Goal: Find specific fact: Find specific page/section

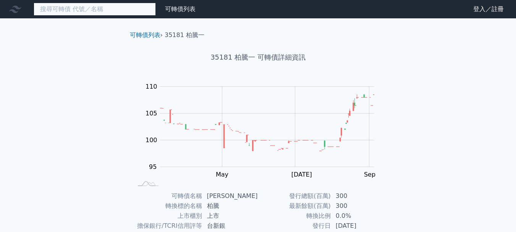
click at [69, 8] on input at bounding box center [95, 9] width 122 height 13
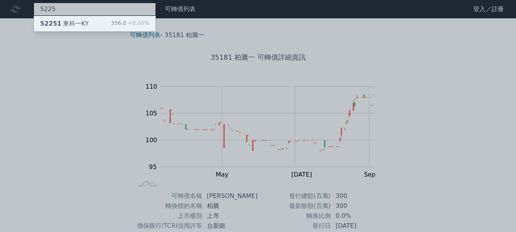
type input "5225"
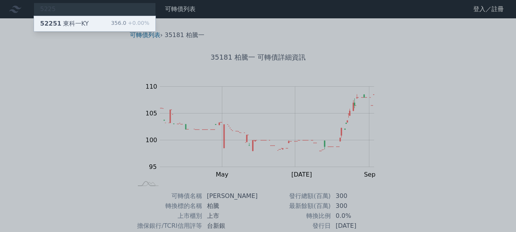
click at [78, 24] on div "52251 [GEOGRAPHIC_DATA]" at bounding box center [64, 23] width 49 height 9
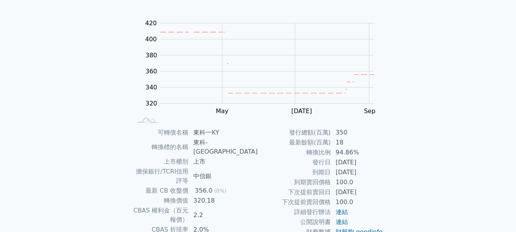
scroll to position [122, 0]
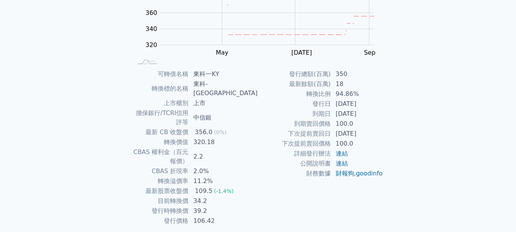
click at [422, 141] on div "可轉債列表 財務數據 可轉債列表 財務數據 登入／註冊 登入／註冊 可轉債列表 › 52251 東科一KY 52251 東科一KY 可轉債詳細資訊 Zoom …" at bounding box center [258, 68] width 516 height 381
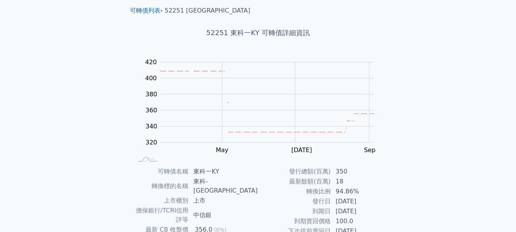
scroll to position [0, 0]
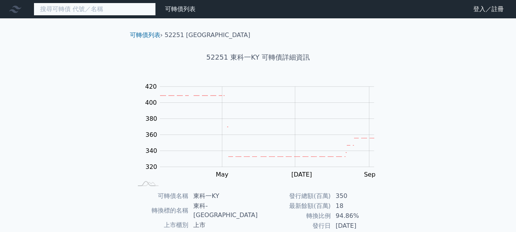
click at [76, 13] on input at bounding box center [95, 9] width 122 height 13
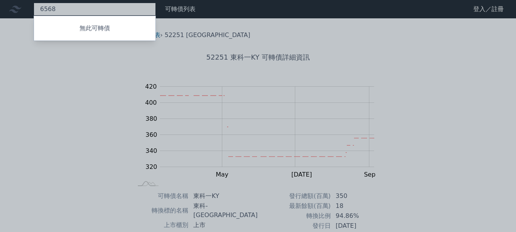
type input "6568"
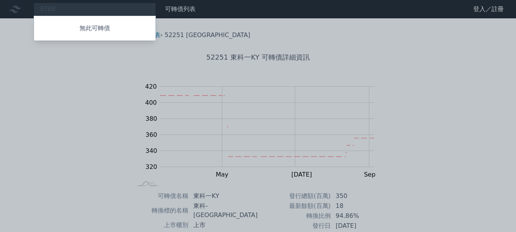
click at [82, 95] on div at bounding box center [258, 116] width 516 height 232
